Goal: Find specific page/section: Find specific page/section

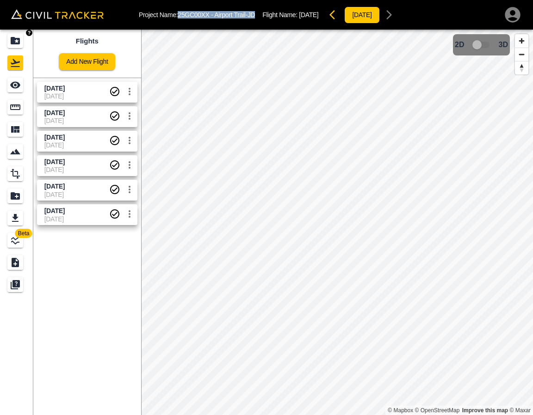
click at [10, 39] on icon "Projects" at bounding box center [15, 40] width 11 height 11
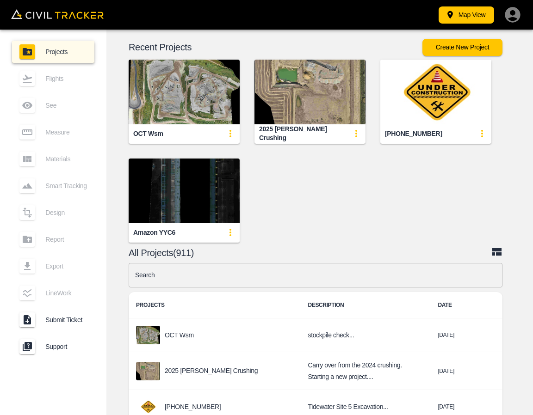
click at [313, 276] on input "text" at bounding box center [316, 275] width 374 height 25
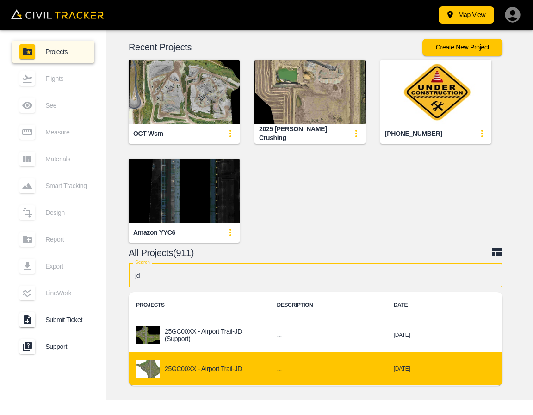
type input "jd"
click at [242, 366] on div "25GC00XX - Airport Trail-JD" at bounding box center [199, 369] width 126 height 19
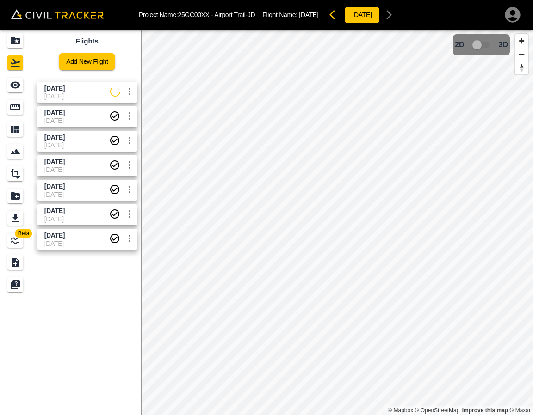
click at [87, 93] on span "[DATE]" at bounding box center [77, 96] width 66 height 7
click at [8, 78] on div "See" at bounding box center [15, 85] width 16 height 15
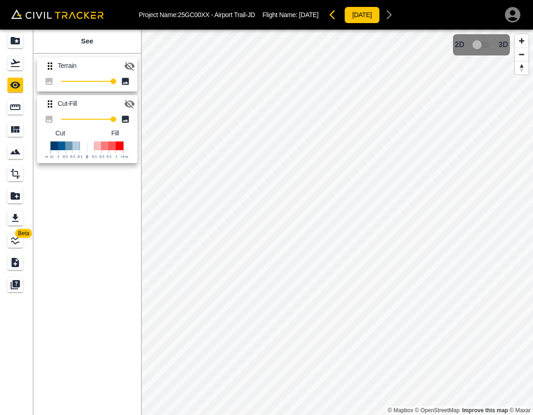
click at [134, 66] on icon "button" at bounding box center [129, 66] width 11 height 11
click at [126, 62] on icon "button" at bounding box center [129, 66] width 11 height 11
click at [131, 102] on icon "button" at bounding box center [129, 104] width 10 height 9
click at [12, 64] on icon "Flights" at bounding box center [15, 63] width 9 height 8
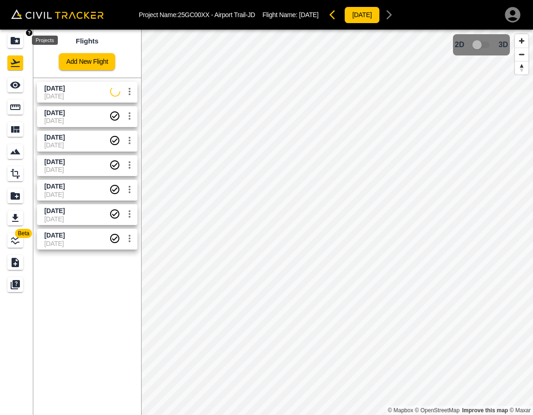
click at [13, 37] on icon "Projects" at bounding box center [15, 40] width 9 height 7
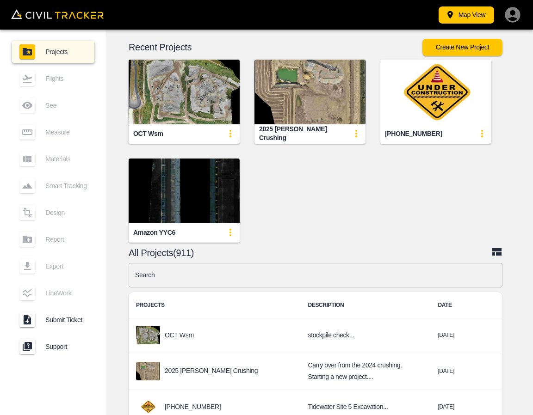
click at [278, 279] on input "text" at bounding box center [316, 275] width 374 height 25
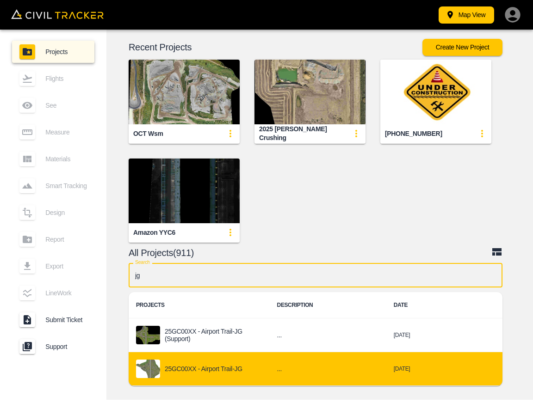
type input "jg"
click at [272, 364] on td "..." at bounding box center [328, 369] width 117 height 34
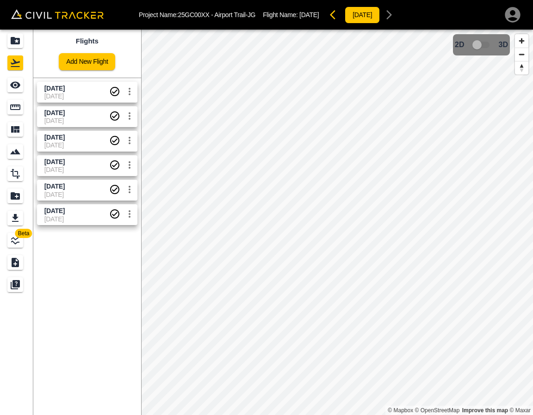
click at [65, 115] on span "[DATE]" at bounding box center [54, 112] width 20 height 7
click at [15, 81] on icon "See" at bounding box center [15, 85] width 11 height 11
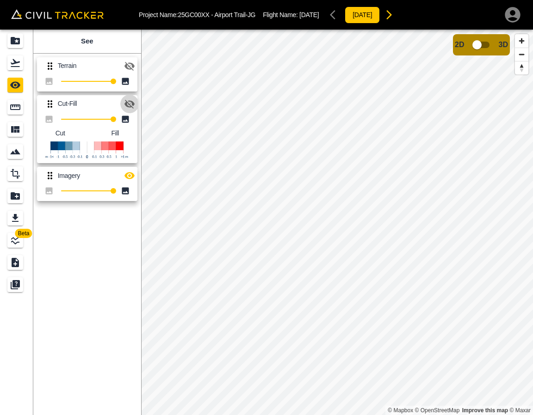
click at [128, 106] on icon "button" at bounding box center [129, 104] width 10 height 9
click at [129, 173] on icon "button" at bounding box center [129, 176] width 10 height 7
click at [9, 60] on div "Flights" at bounding box center [15, 63] width 16 height 15
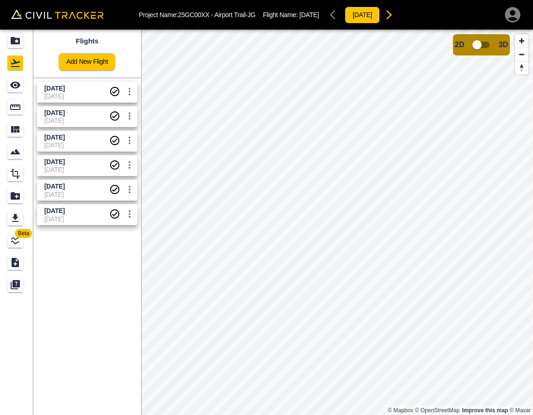
click at [53, 93] on span "[DATE]" at bounding box center [76, 96] width 65 height 7
drag, startPoint x: 22, startPoint y: 88, endPoint x: 49, endPoint y: 86, distance: 27.4
click at [22, 88] on div "See" at bounding box center [15, 85] width 16 height 15
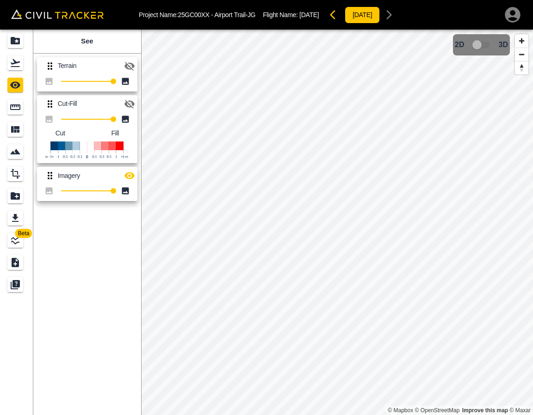
click at [132, 98] on button "button" at bounding box center [129, 104] width 19 height 19
click at [127, 179] on icon "button" at bounding box center [129, 175] width 11 height 11
click at [19, 40] on icon "Projects" at bounding box center [15, 40] width 9 height 7
